Goal: Transaction & Acquisition: Download file/media

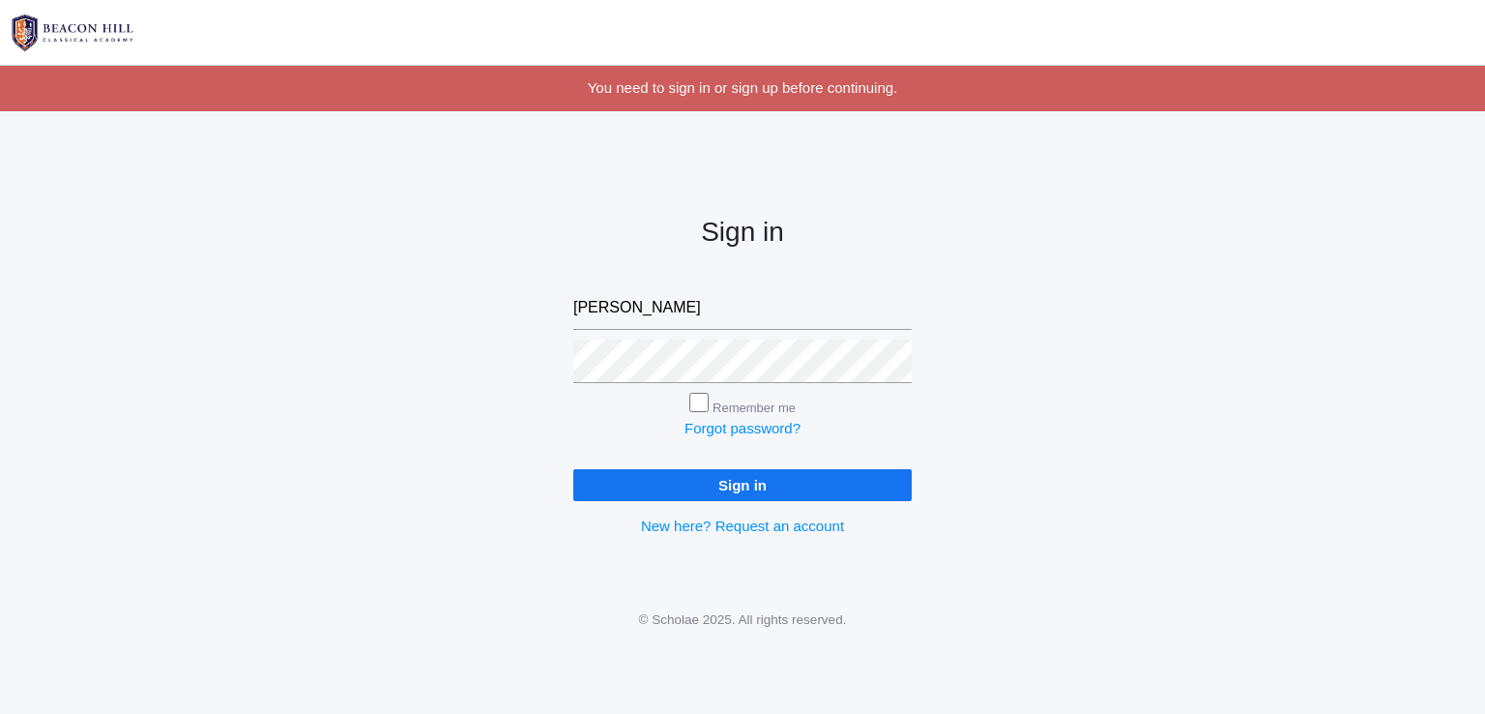
type input "[EMAIL_ADDRESS][DOMAIN_NAME]"
click at [573, 469] on input "Sign in" at bounding box center [742, 485] width 338 height 32
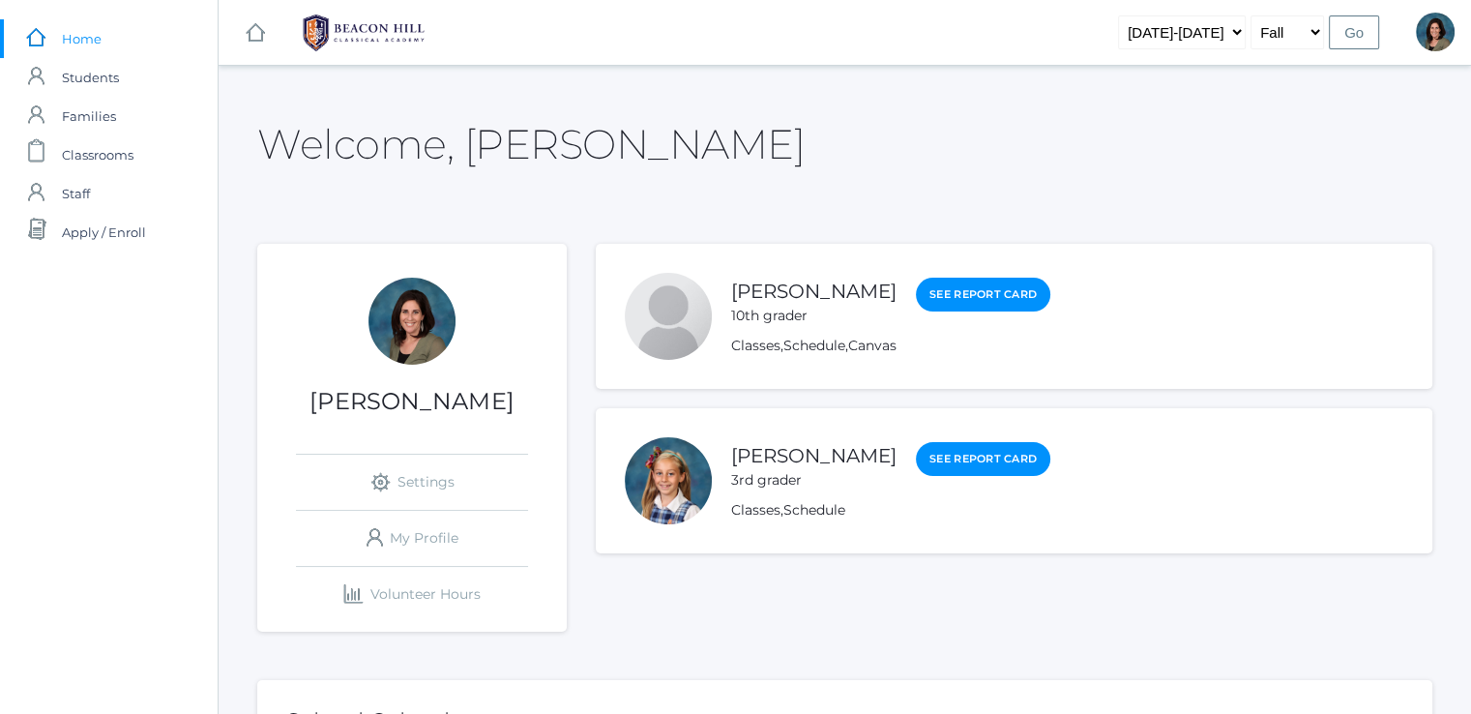
click at [673, 471] on div at bounding box center [668, 480] width 87 height 87
click at [766, 465] on link "[PERSON_NAME]" at bounding box center [813, 456] width 165 height 24
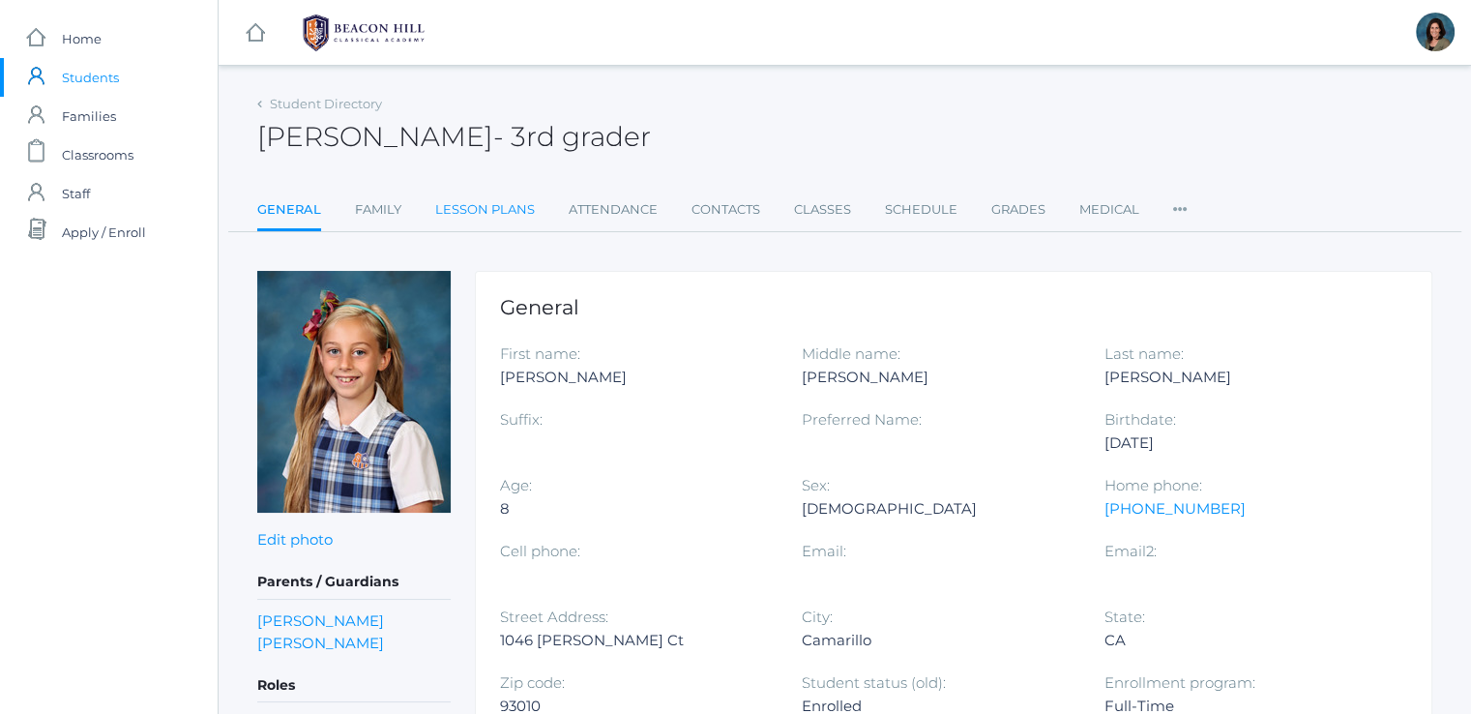
click at [487, 214] on link "Lesson Plans" at bounding box center [485, 209] width 100 height 39
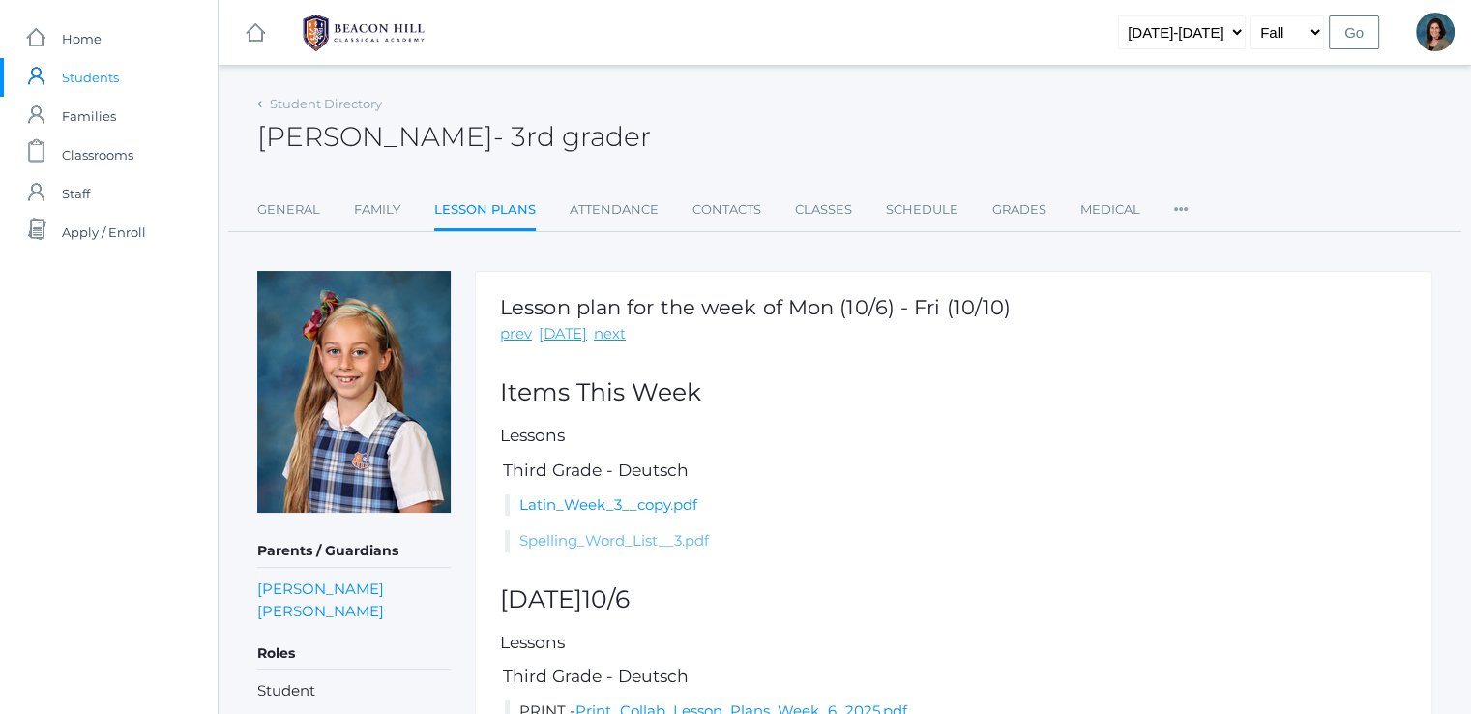
scroll to position [154, 0]
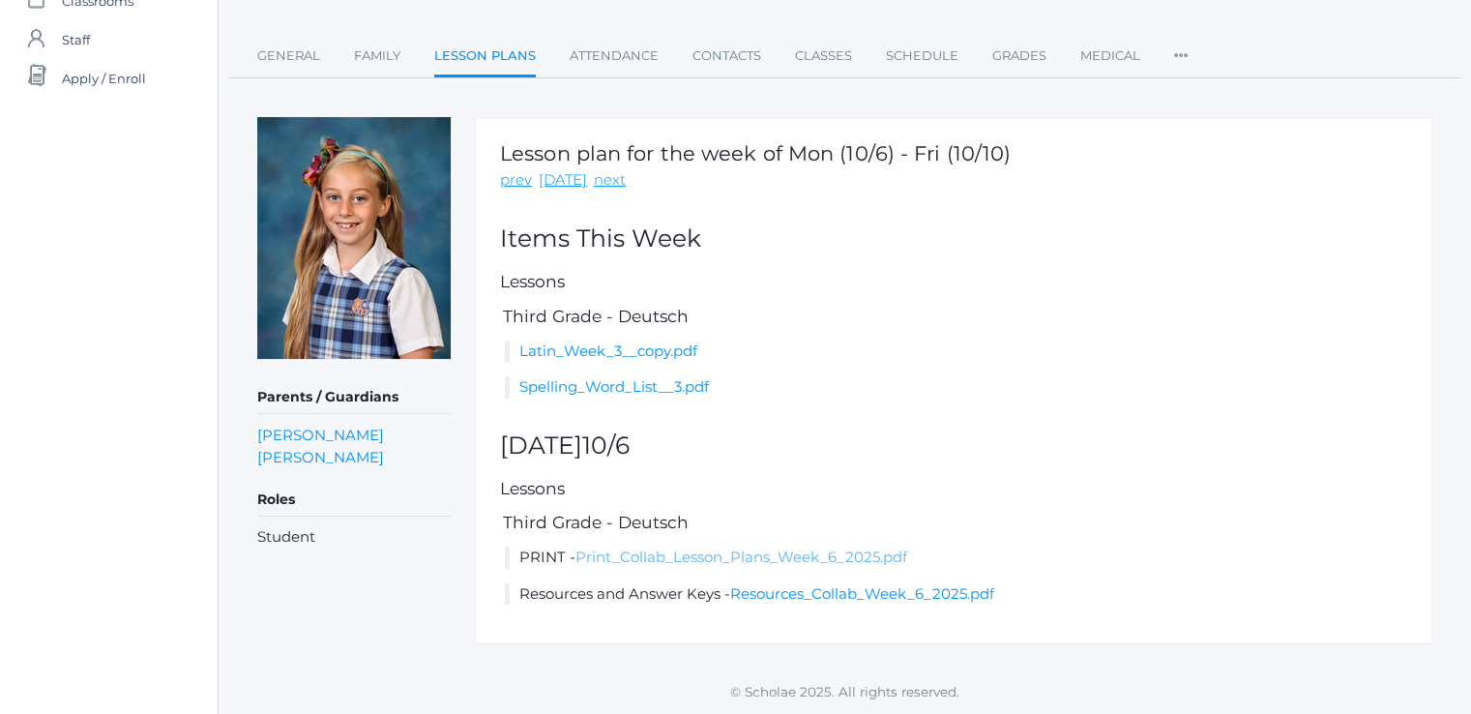
click at [665, 551] on link "Print_Collab_Lesson_Plans_Week_6_2025.pdf" at bounding box center [741, 556] width 332 height 18
